Goal: Check status: Check status

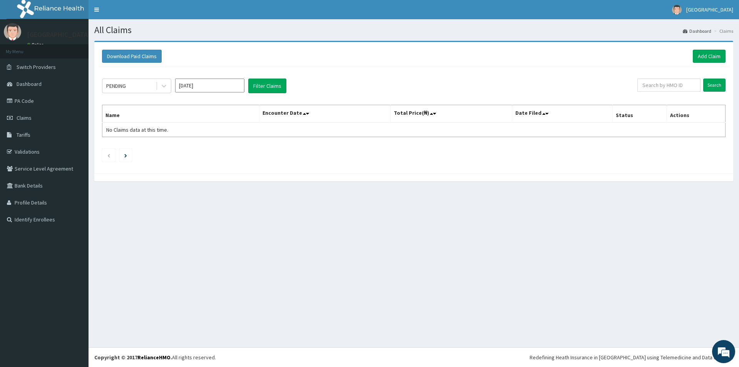
click at [31, 120] on span "Claims" at bounding box center [24, 117] width 15 height 7
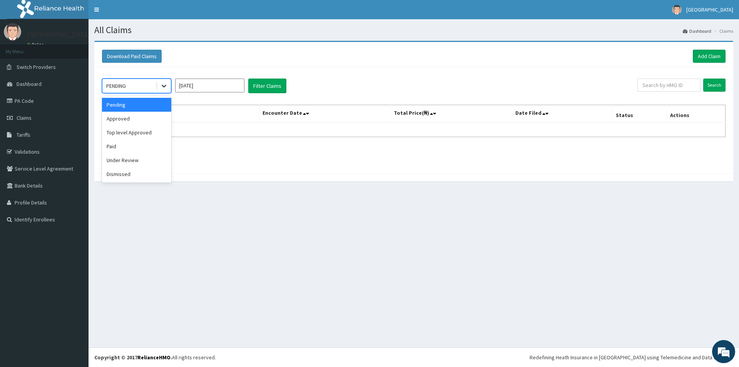
click at [163, 85] on icon at bounding box center [164, 86] width 8 height 8
click at [124, 162] on div "Under Review" at bounding box center [136, 160] width 69 height 14
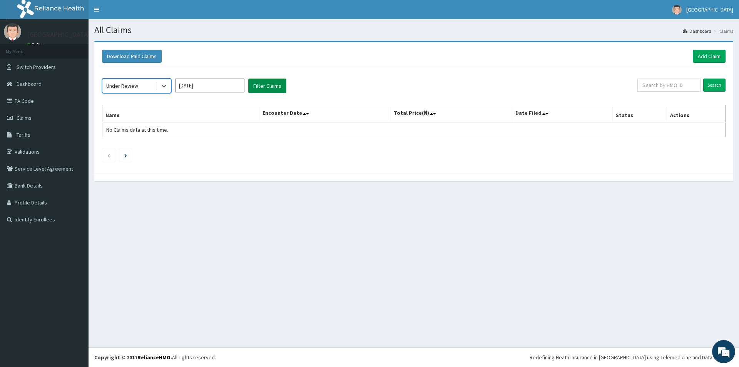
click at [272, 89] on button "Filter Claims" at bounding box center [267, 86] width 38 height 15
click at [28, 119] on span "Claims" at bounding box center [24, 117] width 15 height 7
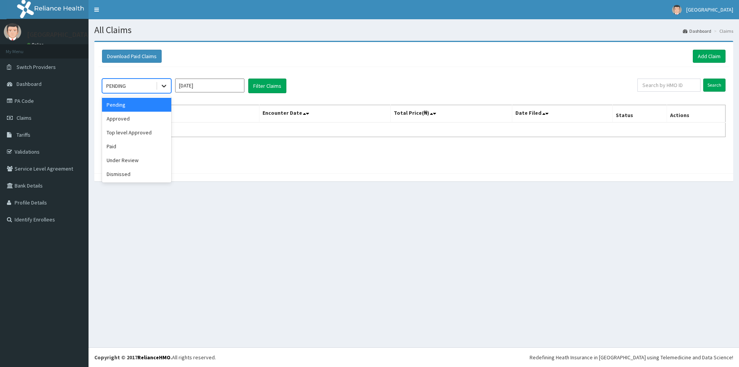
click at [164, 86] on icon at bounding box center [164, 86] width 5 height 3
click at [117, 120] on div "Approved" at bounding box center [136, 119] width 69 height 14
click at [163, 85] on icon at bounding box center [164, 86] width 8 height 8
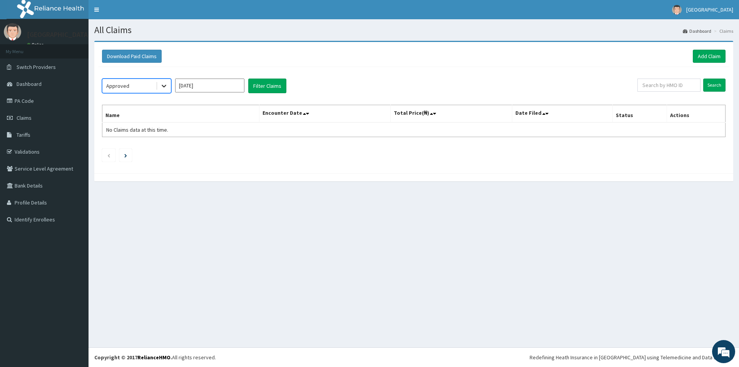
click at [163, 85] on icon at bounding box center [164, 86] width 8 height 8
